Goal: Information Seeking & Learning: Check status

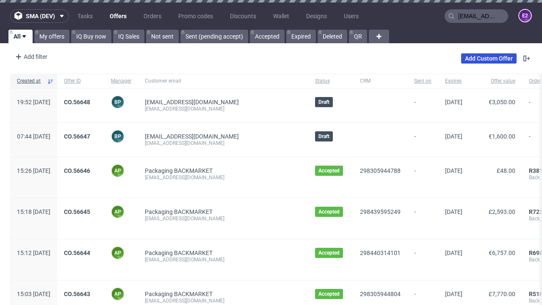
type input "[EMAIL_ADDRESS][DOMAIN_NAME]"
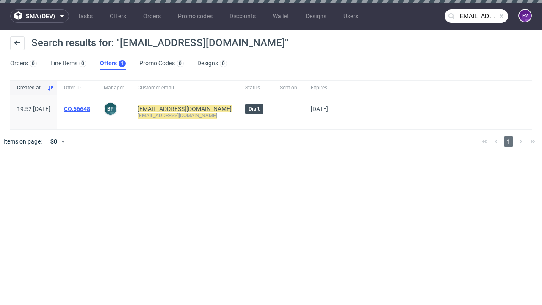
click at [113, 64] on link "Offers 1" at bounding box center [113, 64] width 26 height 14
click at [90, 109] on link "CO.56648" at bounding box center [77, 108] width 26 height 7
